Goal: Task Accomplishment & Management: Complete application form

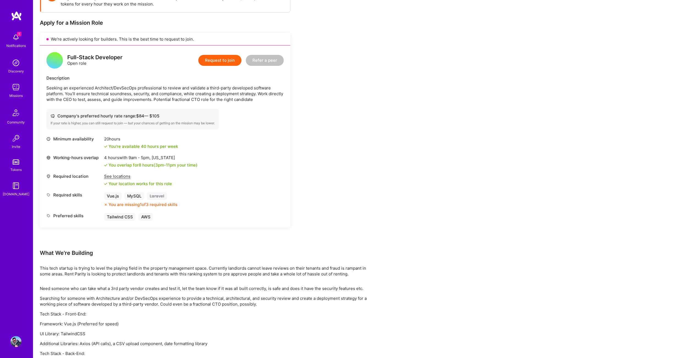
scroll to position [86, 0]
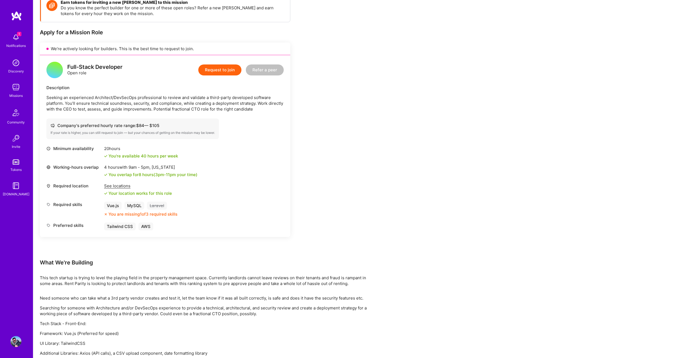
drag, startPoint x: 256, startPoint y: 205, endPoint x: 230, endPoint y: 202, distance: 26.3
click at [230, 202] on div "Required skills Vue.js MySQL Laravel You are missing 1 of 3 required skills" at bounding box center [164, 209] width 237 height 15
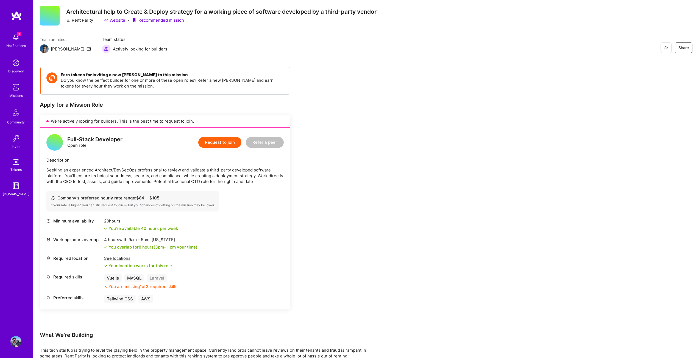
scroll to position [0, 0]
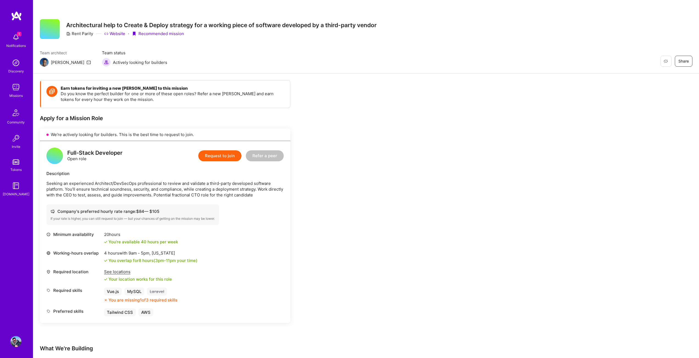
click at [119, 33] on link "Website" at bounding box center [114, 34] width 21 height 6
click at [16, 13] on img at bounding box center [16, 16] width 11 height 10
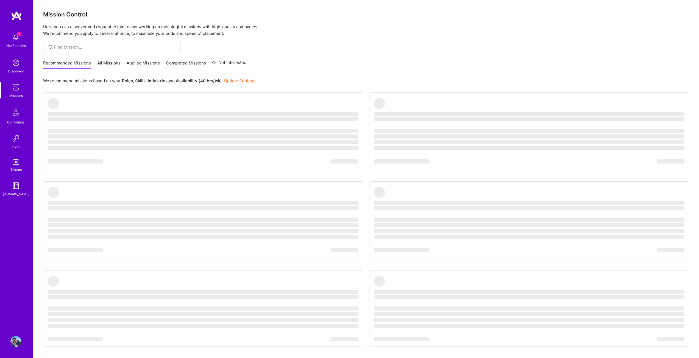
click at [15, 45] on div "Notifications" at bounding box center [16, 46] width 20 height 6
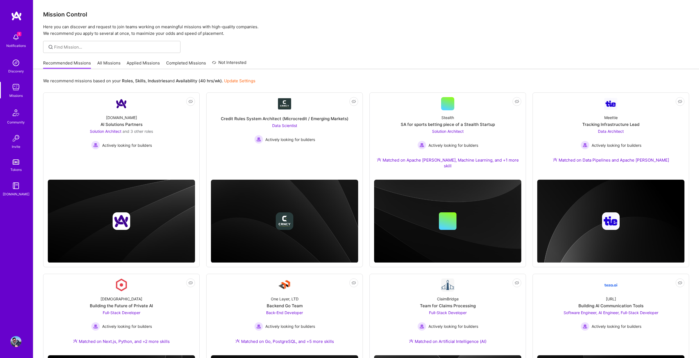
click at [207, 20] on div "1 1 Notifications Discovery Missions Community Invite Tokens [DOMAIN_NAME] Prof…" at bounding box center [349, 314] width 699 height 629
click at [94, 116] on div "[DOMAIN_NAME] AI Solutions Partners Solution Architect and 3 other roles Active…" at bounding box center [121, 129] width 147 height 39
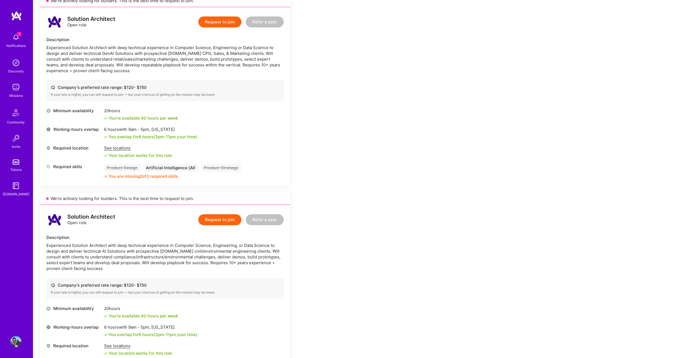
scroll to position [137, 0]
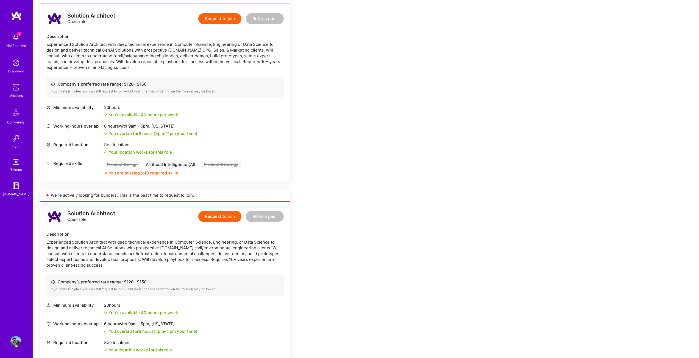
click at [225, 18] on button "Request to join" at bounding box center [219, 18] width 43 height 11
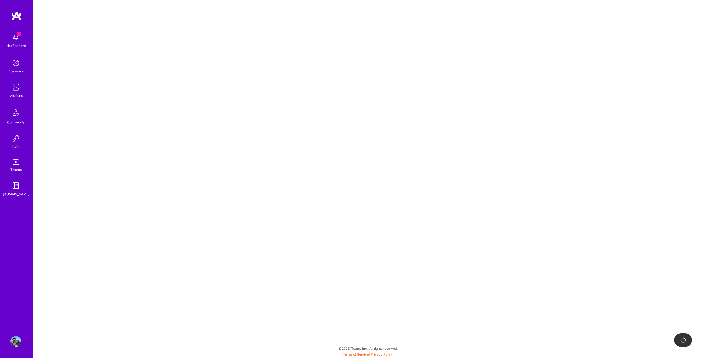
select select "US"
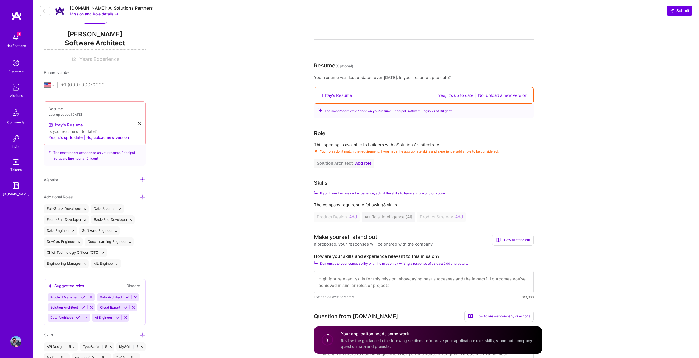
scroll to position [55, 0]
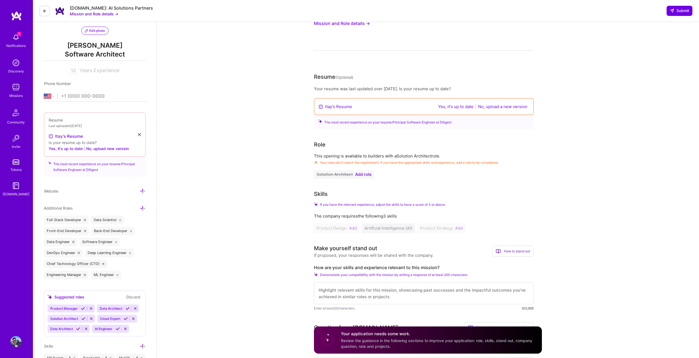
click at [355, 174] on span "Add role" at bounding box center [363, 175] width 16 height 4
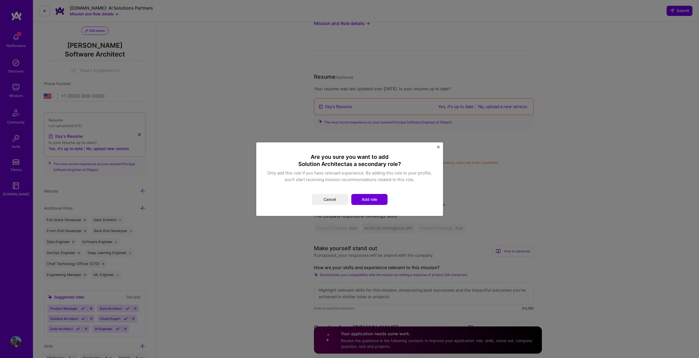
click at [358, 195] on button "Add role" at bounding box center [369, 199] width 36 height 11
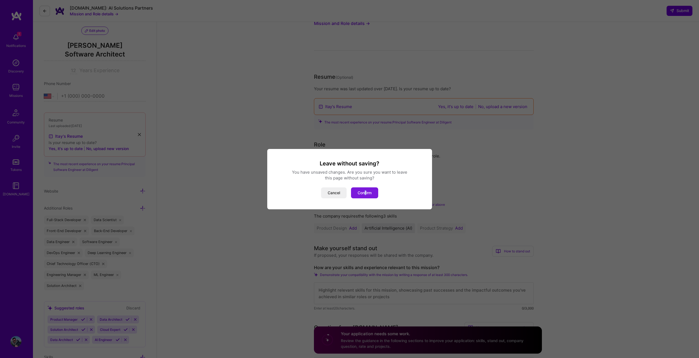
drag, startPoint x: 364, startPoint y: 184, endPoint x: 367, endPoint y: 189, distance: 5.5
click at [366, 187] on div "Leave without saving? You have unsaved changes. Are you sure you want to leave …" at bounding box center [350, 179] width 152 height 38
drag, startPoint x: 344, startPoint y: 191, endPoint x: 359, endPoint y: 193, distance: 15.3
click at [359, 193] on div "Cancel Confirm" at bounding box center [350, 193] width 152 height 11
click at [359, 193] on button "Confirm" at bounding box center [364, 193] width 27 height 11
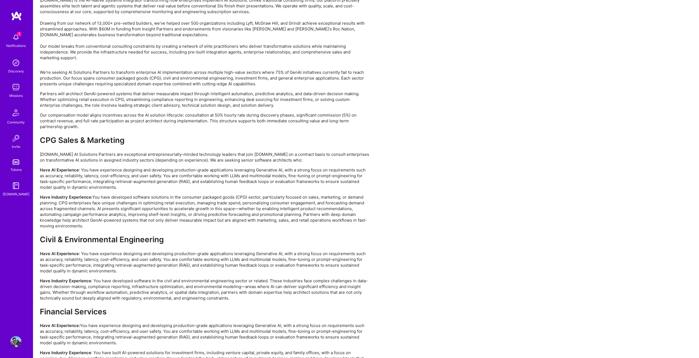
scroll to position [961, 0]
